Goal: Task Accomplishment & Management: Complete application form

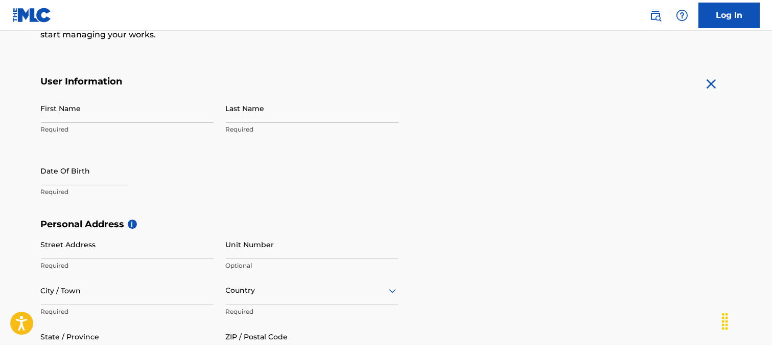
scroll to position [170, 0]
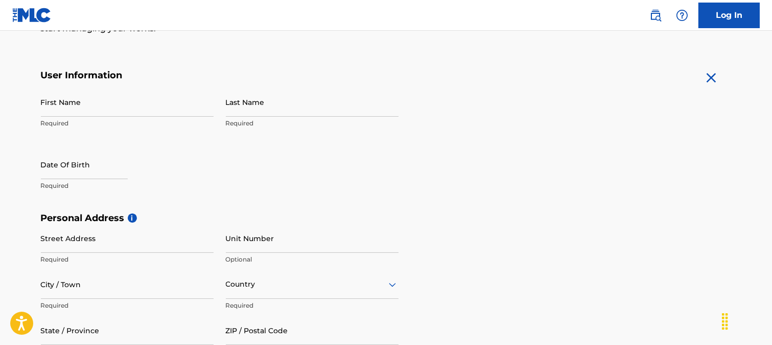
drag, startPoint x: 194, startPoint y: 105, endPoint x: 185, endPoint y: 103, distance: 9.5
click at [194, 105] on input "First Name" at bounding box center [127, 101] width 173 height 29
click at [106, 104] on input "First Name" at bounding box center [127, 101] width 173 height 29
type input "[PERSON_NAME]"
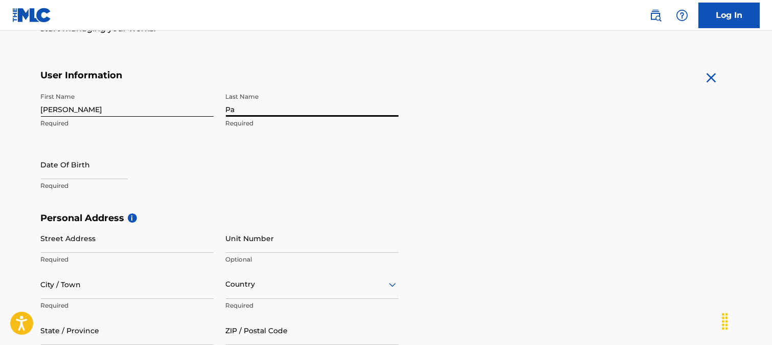
type input "[PERSON_NAME]"
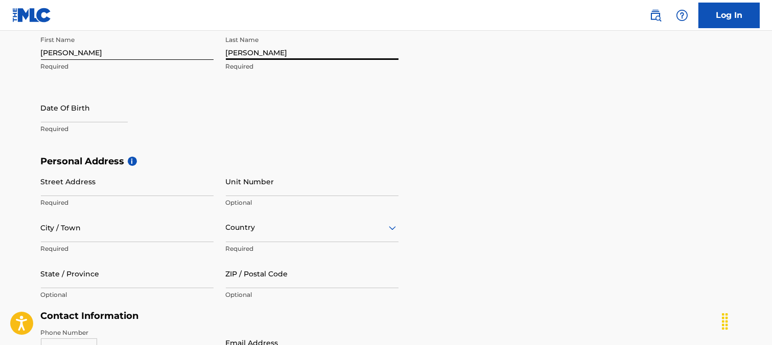
click at [74, 113] on input "text" at bounding box center [84, 107] width 87 height 29
select select "7"
select select "2025"
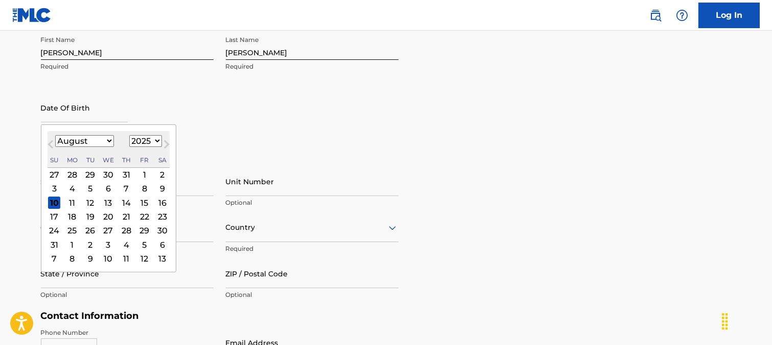
click at [106, 140] on select "January February March April May June July August September October November De…" at bounding box center [84, 141] width 59 height 12
click at [55, 135] on select "January February March April May June July August September October November De…" at bounding box center [84, 141] width 59 height 12
click at [90, 203] on div "12" at bounding box center [90, 202] width 12 height 12
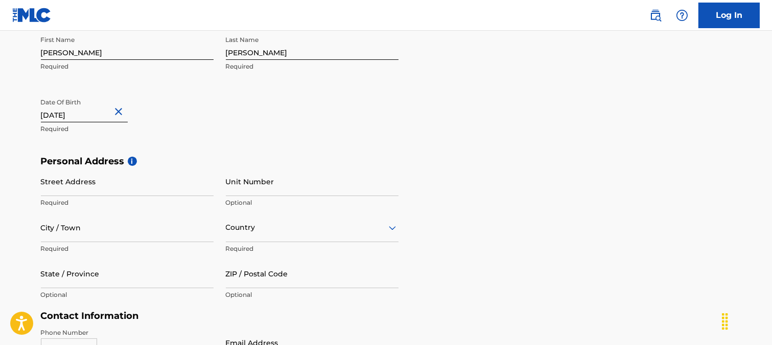
type input "[DATE]"
click at [29, 150] on div "The MLC uses identity verification before a user is registered to comply with K…" at bounding box center [387, 169] width 716 height 593
select select "7"
select select "1980"
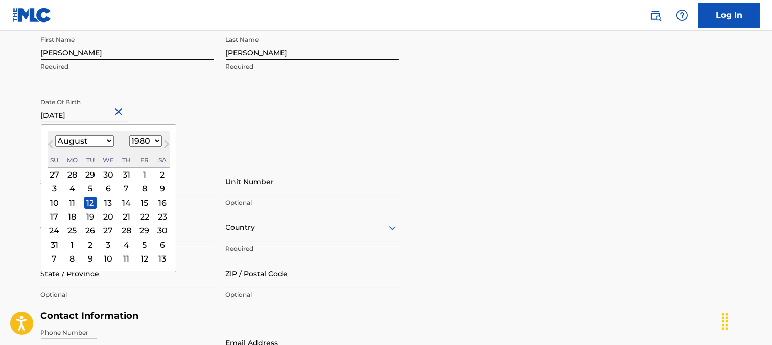
click at [80, 116] on input "[DATE]" at bounding box center [84, 107] width 87 height 29
click at [91, 201] on div "12" at bounding box center [90, 202] width 12 height 12
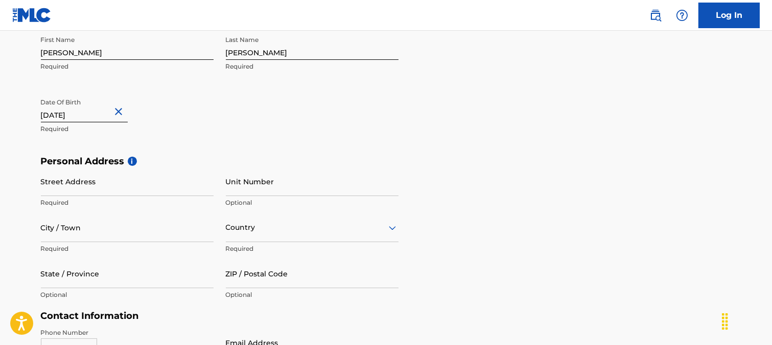
scroll to position [284, 0]
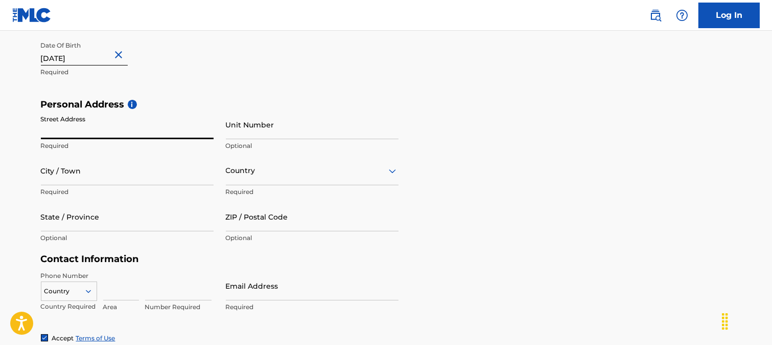
click at [113, 129] on input "Street Address" at bounding box center [127, 124] width 173 height 29
click at [103, 129] on input "Street Address" at bounding box center [127, 124] width 173 height 29
click at [246, 122] on input "Unit Number" at bounding box center [312, 124] width 173 height 29
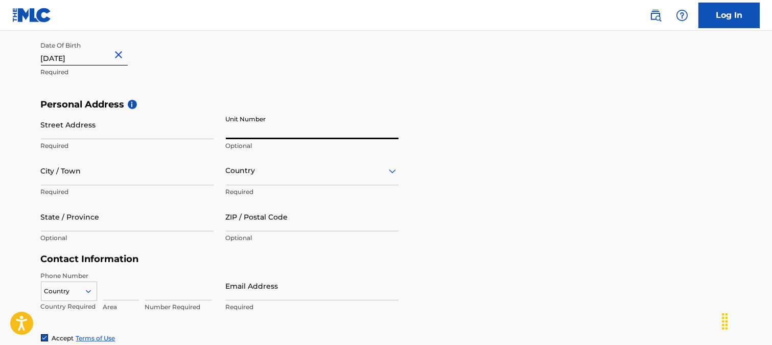
click at [246, 122] on input "Unit Number" at bounding box center [312, 124] width 173 height 29
click at [240, 130] on input "Unit Number" at bounding box center [312, 124] width 173 height 29
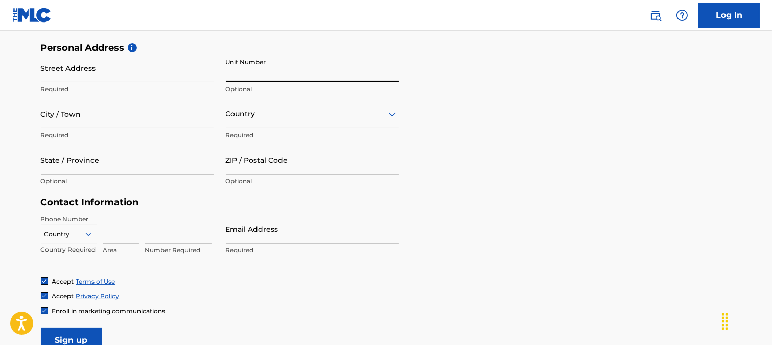
click at [131, 114] on input "City / Town" at bounding box center [127, 113] width 173 height 29
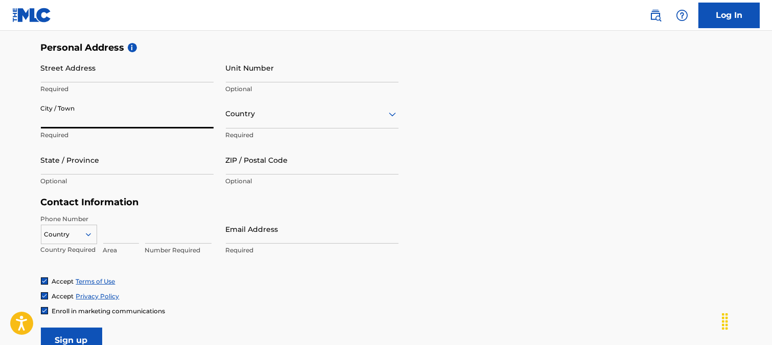
click at [131, 114] on input "City / Town" at bounding box center [127, 113] width 173 height 29
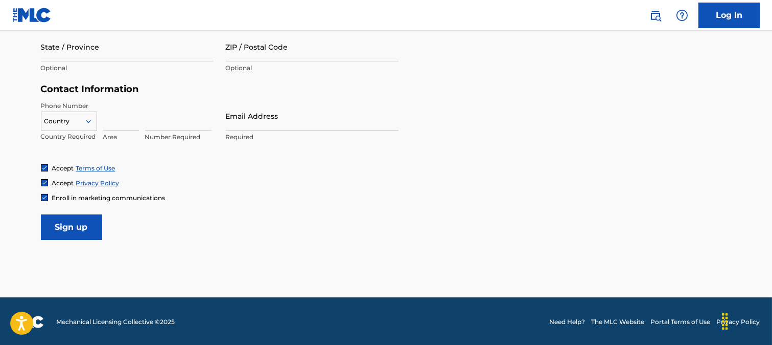
scroll to position [454, 0]
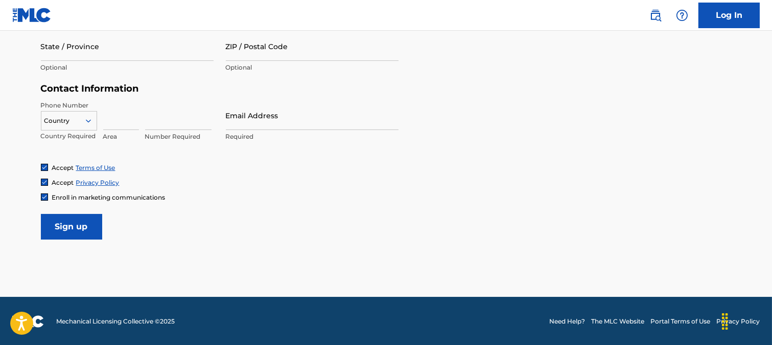
click at [80, 121] on div at bounding box center [68, 120] width 55 height 11
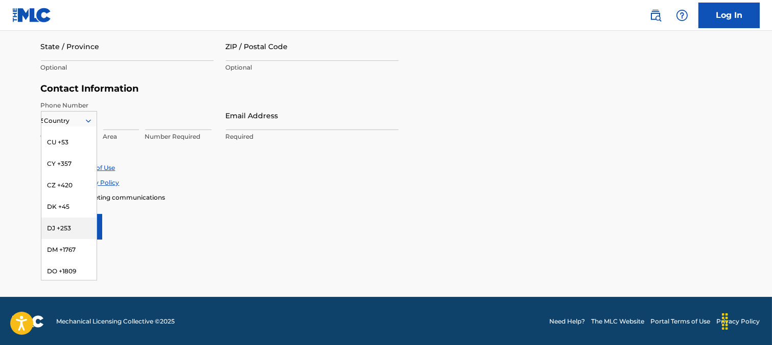
scroll to position [369, 0]
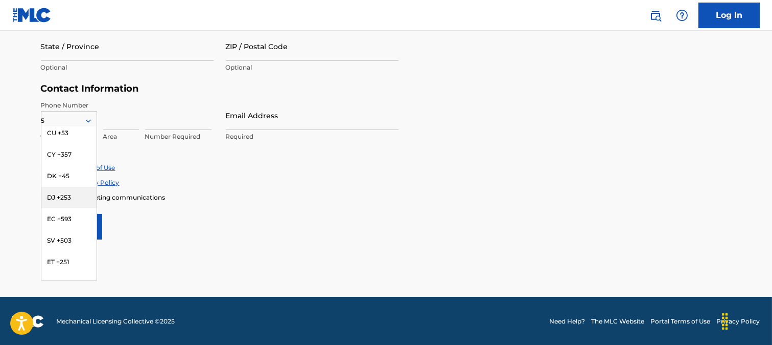
type input "58"
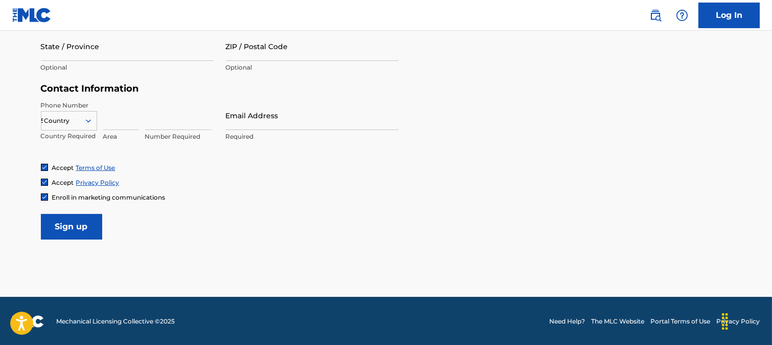
click at [55, 115] on div "58" at bounding box center [68, 120] width 55 height 11
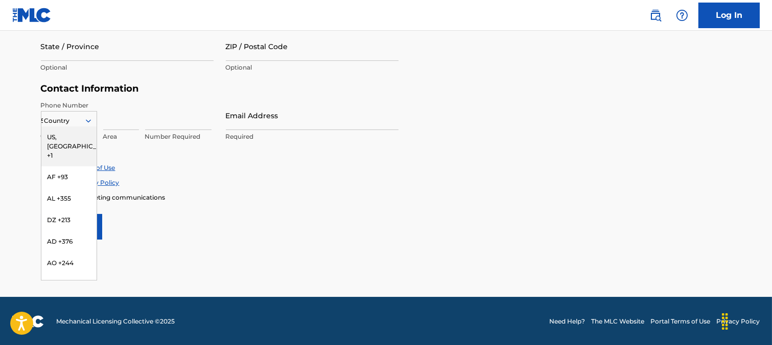
click at [64, 116] on div "58" at bounding box center [68, 120] width 55 height 11
type input "51"
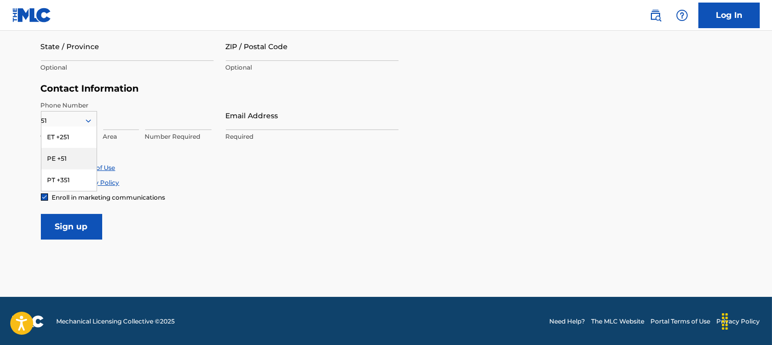
click at [75, 161] on div "PE +51" at bounding box center [68, 158] width 55 height 21
click at [123, 120] on input at bounding box center [121, 115] width 36 height 29
click at [176, 124] on input at bounding box center [178, 115] width 66 height 29
type input "938808278"
click at [253, 123] on input "Email Address" at bounding box center [312, 115] width 173 height 29
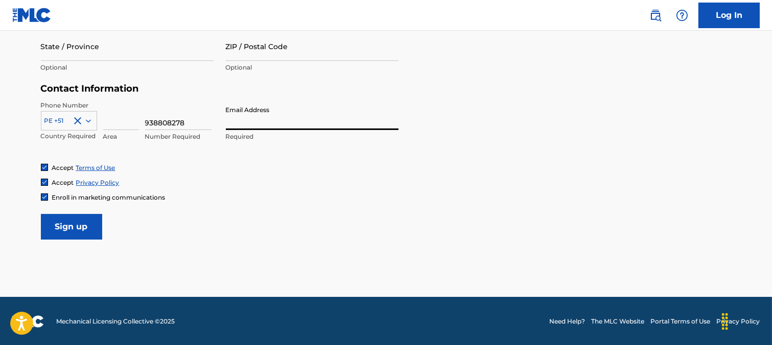
paste input "[PERSON_NAME]"
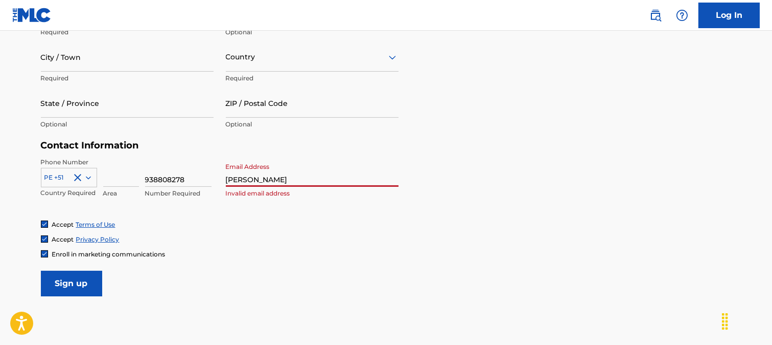
scroll to position [340, 0]
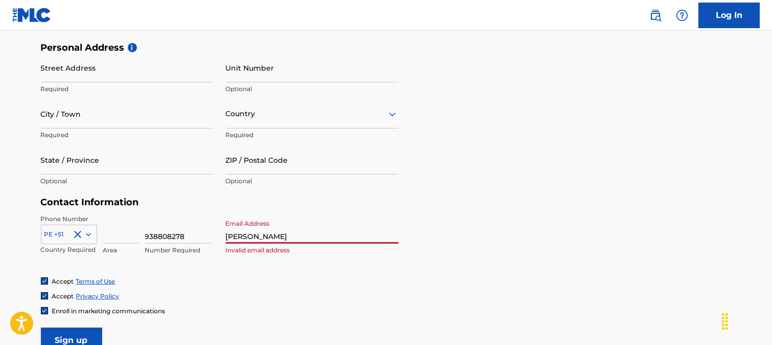
type input "[PERSON_NAME]"
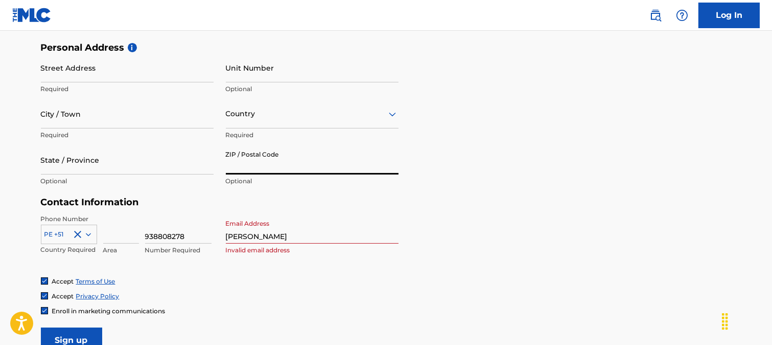
click at [251, 164] on input "ZIP / Postal Code" at bounding box center [312, 159] width 173 height 29
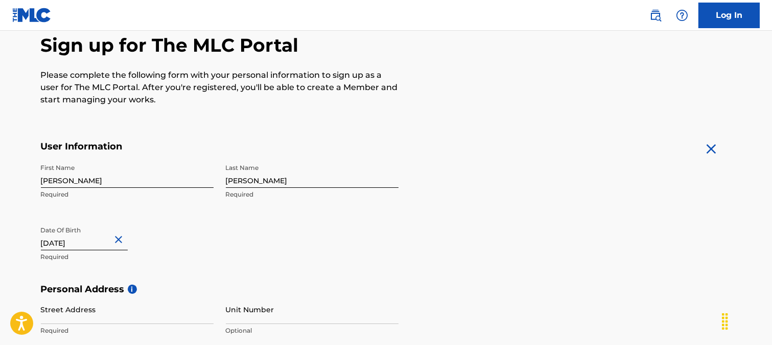
scroll to position [0, 0]
